Goal: Information Seeking & Learning: Learn about a topic

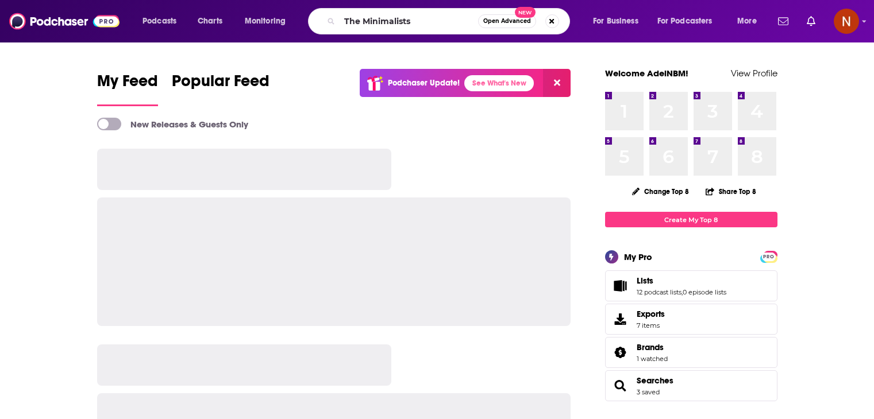
type input "The Minimalists"
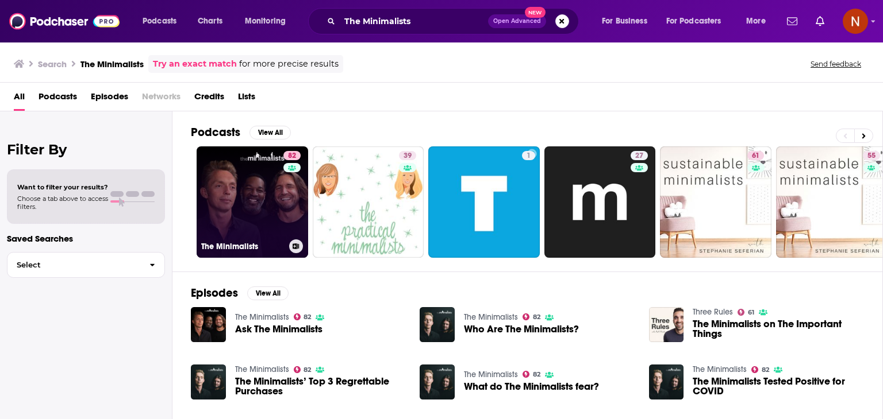
click at [280, 206] on link "82 The Minimalists" at bounding box center [252, 202] width 111 height 111
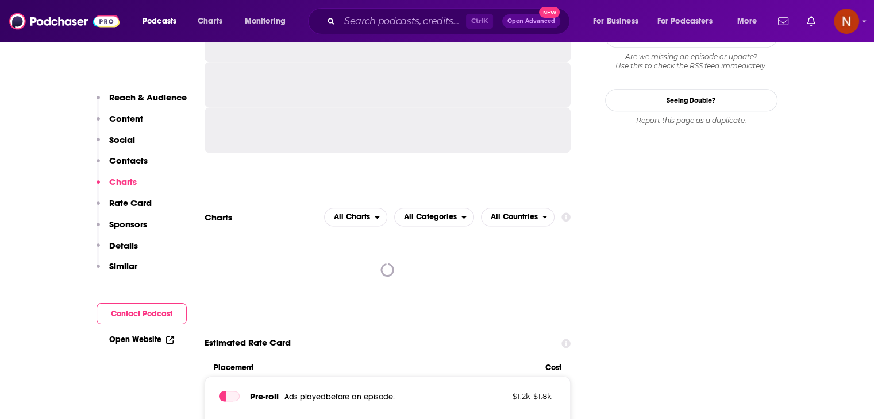
scroll to position [1423, 0]
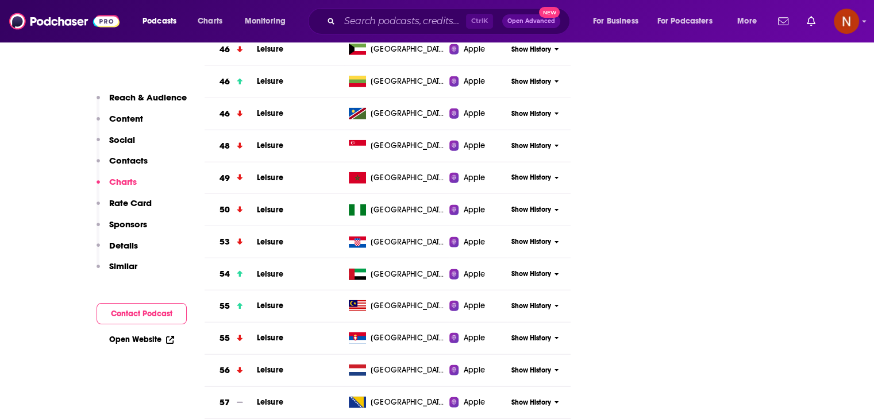
scroll to position [4544, 0]
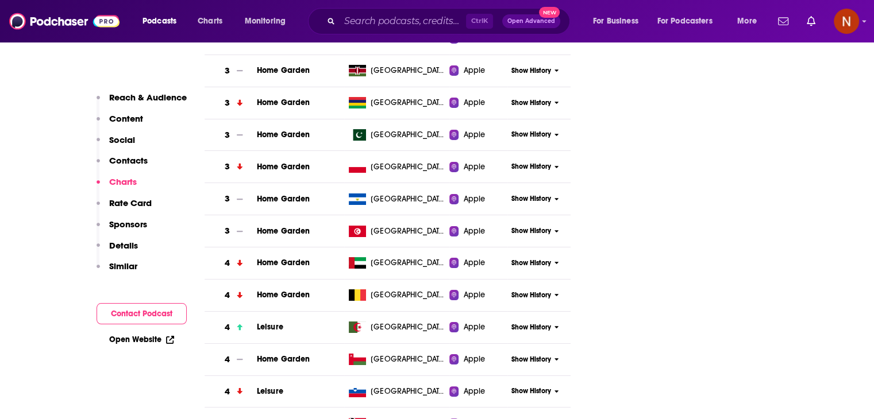
click at [527, 259] on span "Show History" at bounding box center [531, 264] width 40 height 10
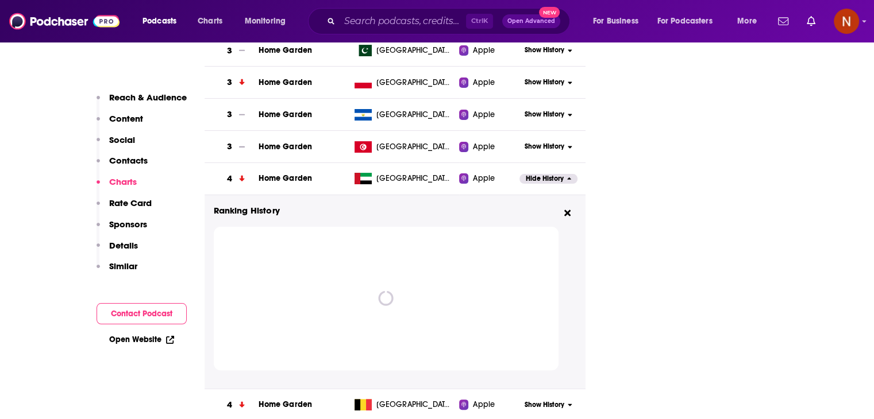
scroll to position [4643, 0]
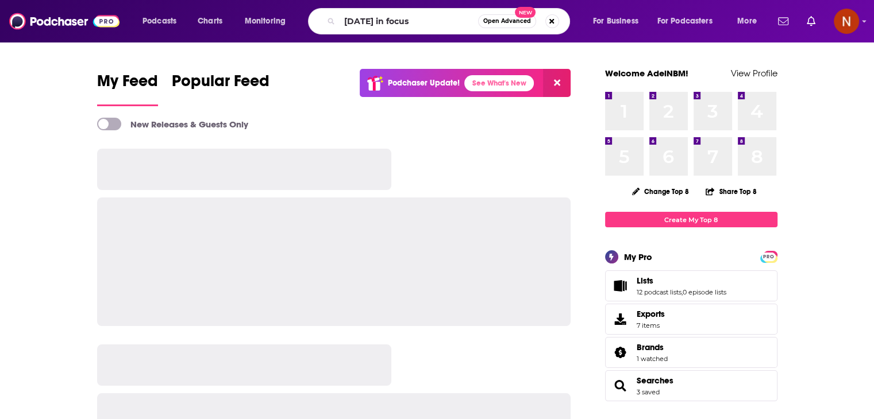
type input "[DATE] in focus"
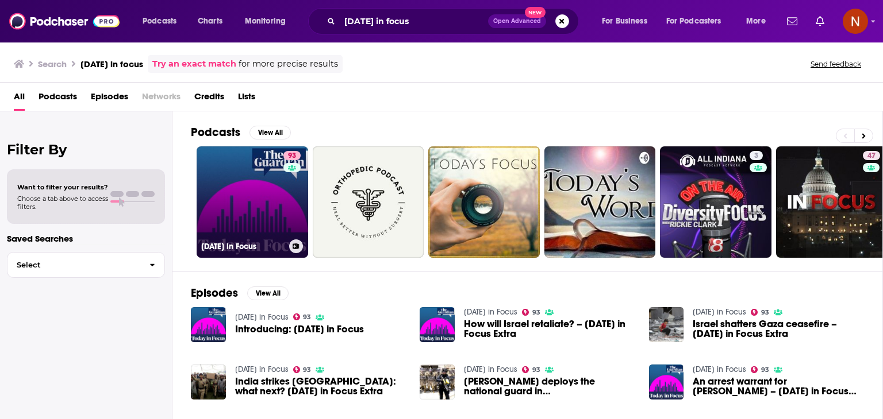
click at [250, 205] on link "93 [DATE] in Focus" at bounding box center [252, 202] width 111 height 111
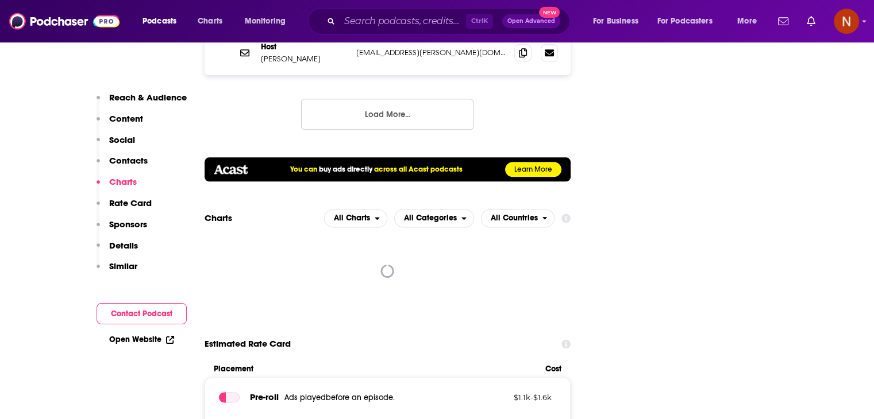
scroll to position [1484, 0]
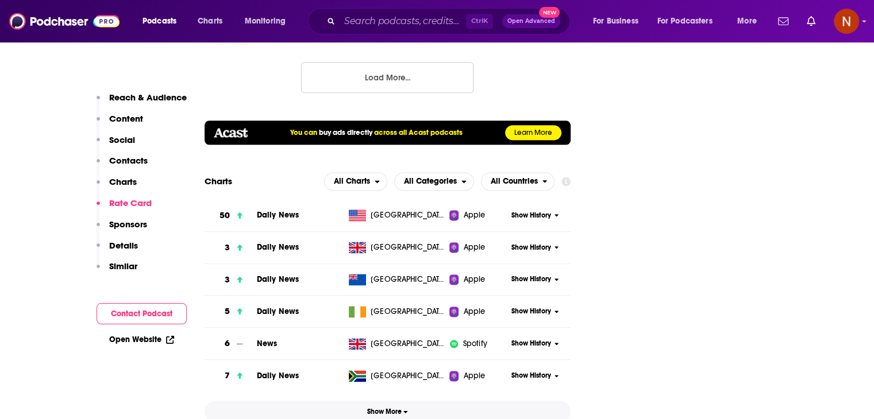
click at [384, 408] on span "Show More" at bounding box center [387, 412] width 41 height 8
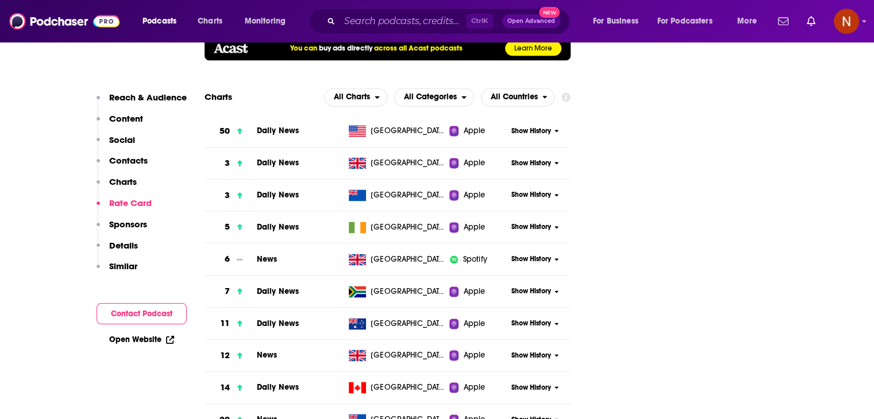
scroll to position [1552, 0]
